Goal: Transaction & Acquisition: Subscribe to service/newsletter

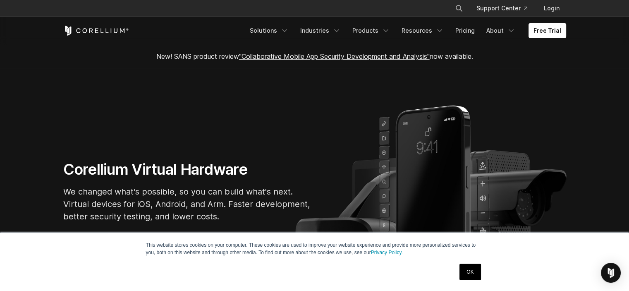
click at [463, 277] on link "OK" at bounding box center [470, 272] width 21 height 17
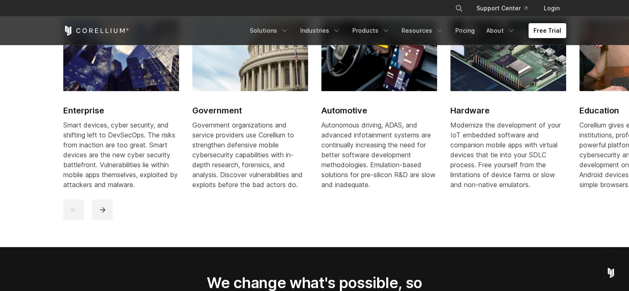
scroll to position [1273, 0]
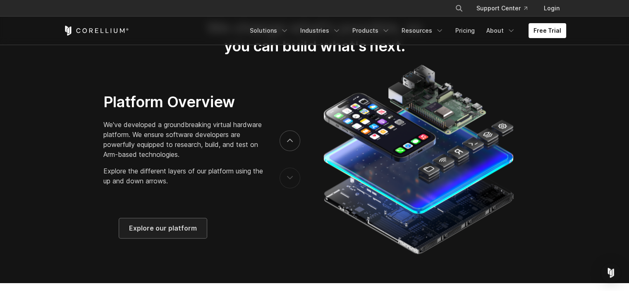
click at [179, 233] on span "Explore our platform" at bounding box center [163, 228] width 68 height 10
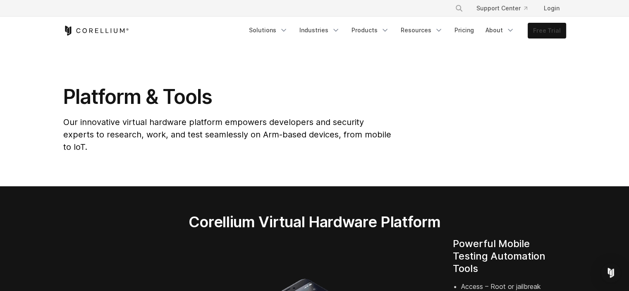
click at [549, 31] on link "Free Trial" at bounding box center [547, 30] width 38 height 15
